Goal: Check status: Check status

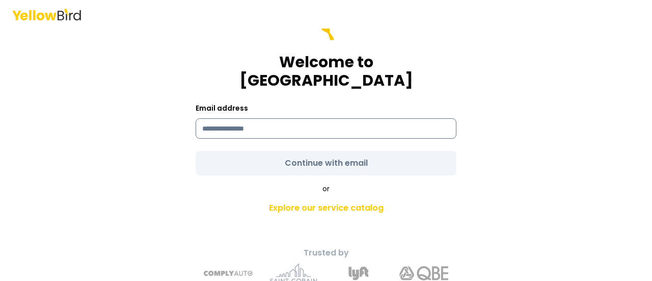
click at [302, 118] on input at bounding box center [326, 128] width 261 height 20
type input "**********"
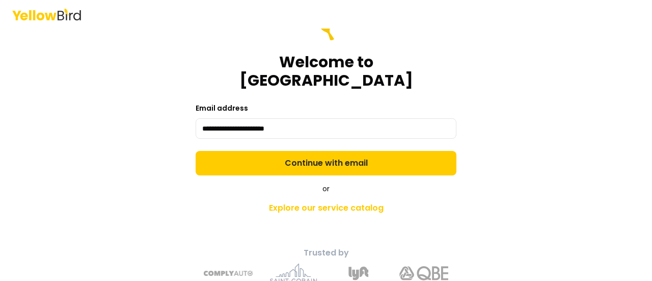
click at [288, 144] on form "**********" at bounding box center [326, 95] width 261 height 159
click at [288, 151] on button "Continue with email" at bounding box center [326, 163] width 261 height 24
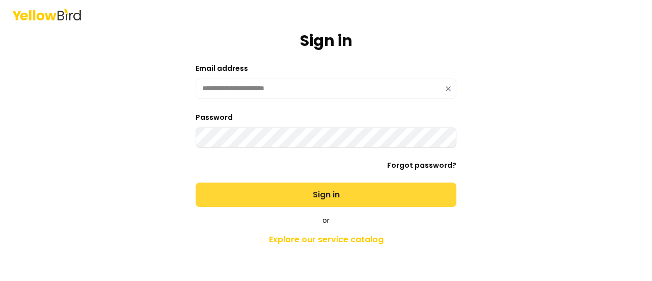
click at [317, 194] on button "Sign in" at bounding box center [326, 194] width 261 height 24
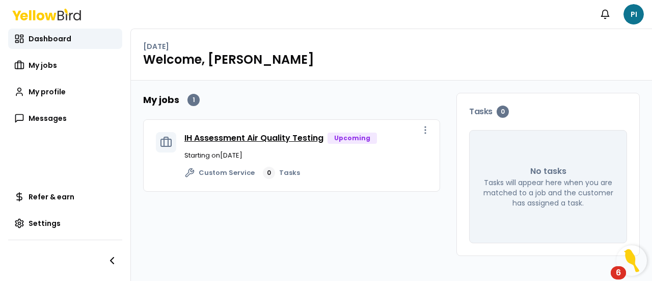
click at [247, 141] on link "IH Assessment Air Quality Testing" at bounding box center [254, 138] width 139 height 12
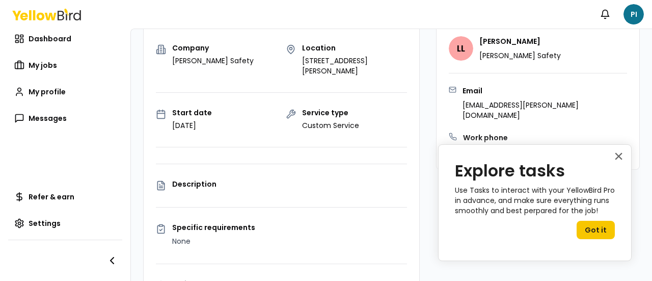
scroll to position [85, 0]
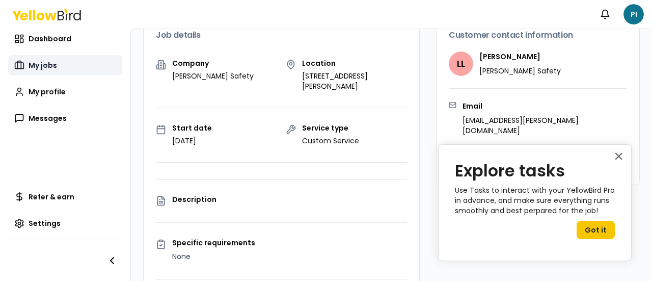
click at [21, 59] on link "My jobs" at bounding box center [65, 65] width 114 height 20
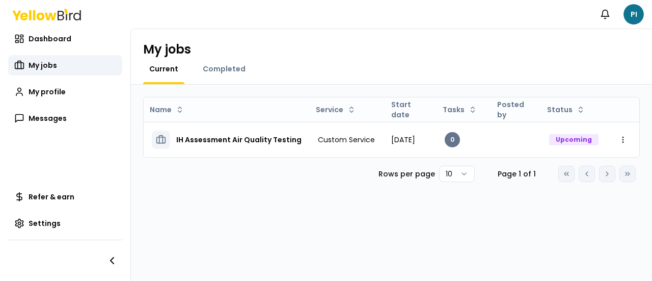
click at [279, 208] on div "Name Service Start date Tasks Posted by Status IH Assessment Air Quality Testin…" at bounding box center [391, 183] width 521 height 196
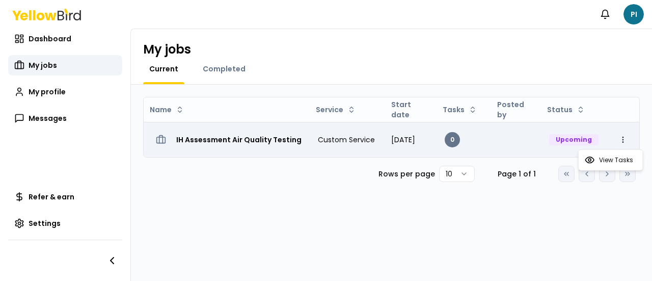
click at [633, 140] on html "Notifications PI Dashboard My jobs My profile Messages Refer & earn Settings My…" at bounding box center [326, 140] width 652 height 281
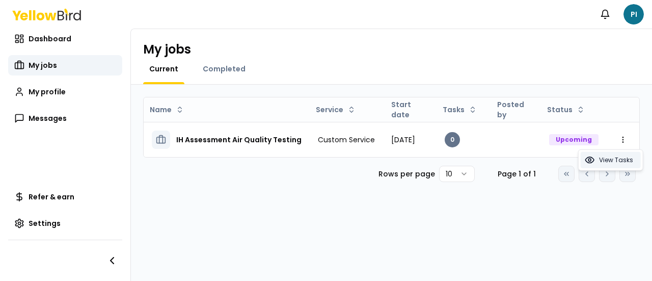
click at [614, 157] on span "View Tasks" at bounding box center [616, 160] width 34 height 8
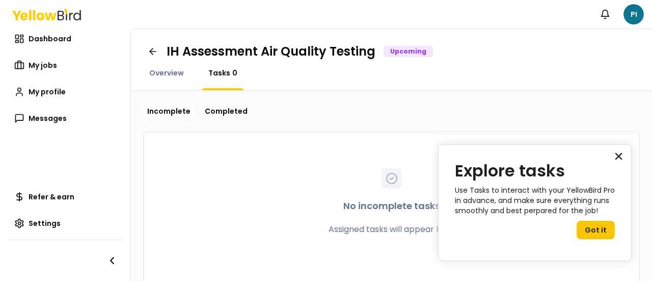
click at [622, 158] on button "×" at bounding box center [619, 156] width 10 height 16
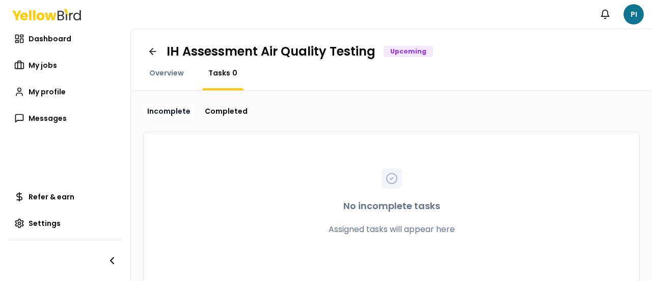
click at [187, 109] on link "Incomplete" at bounding box center [168, 111] width 51 height 16
